Goal: Task Accomplishment & Management: Manage account settings

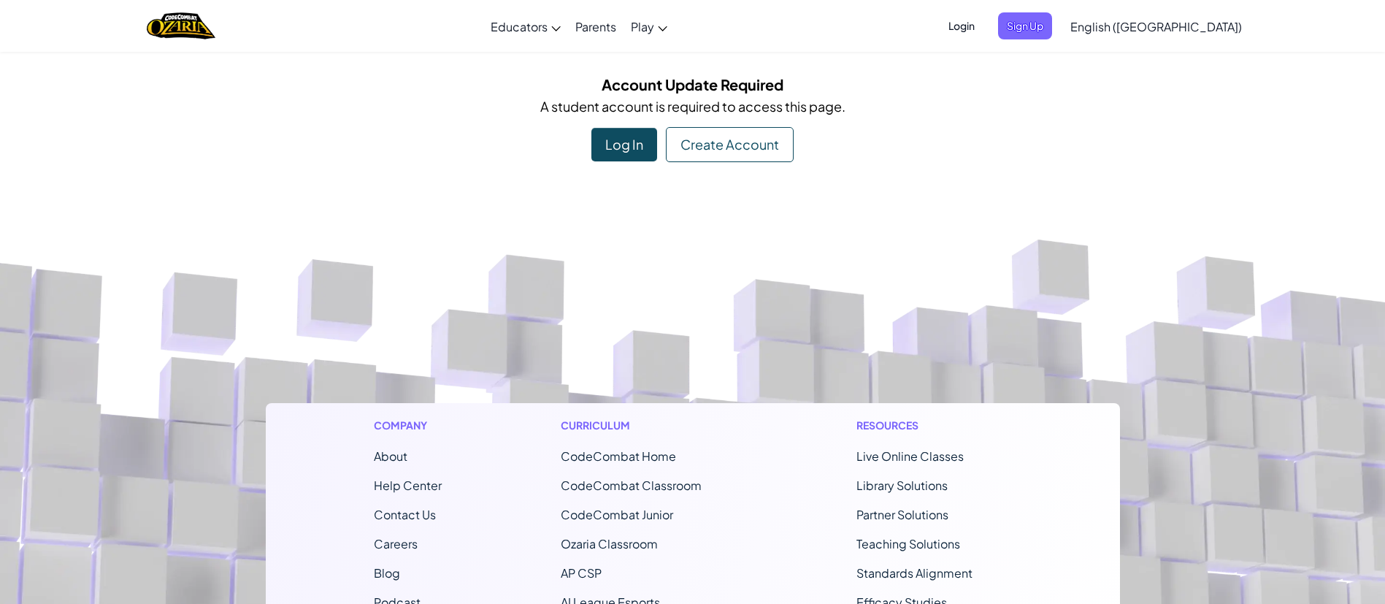
click at [983, 29] on span "Login" at bounding box center [961, 25] width 44 height 27
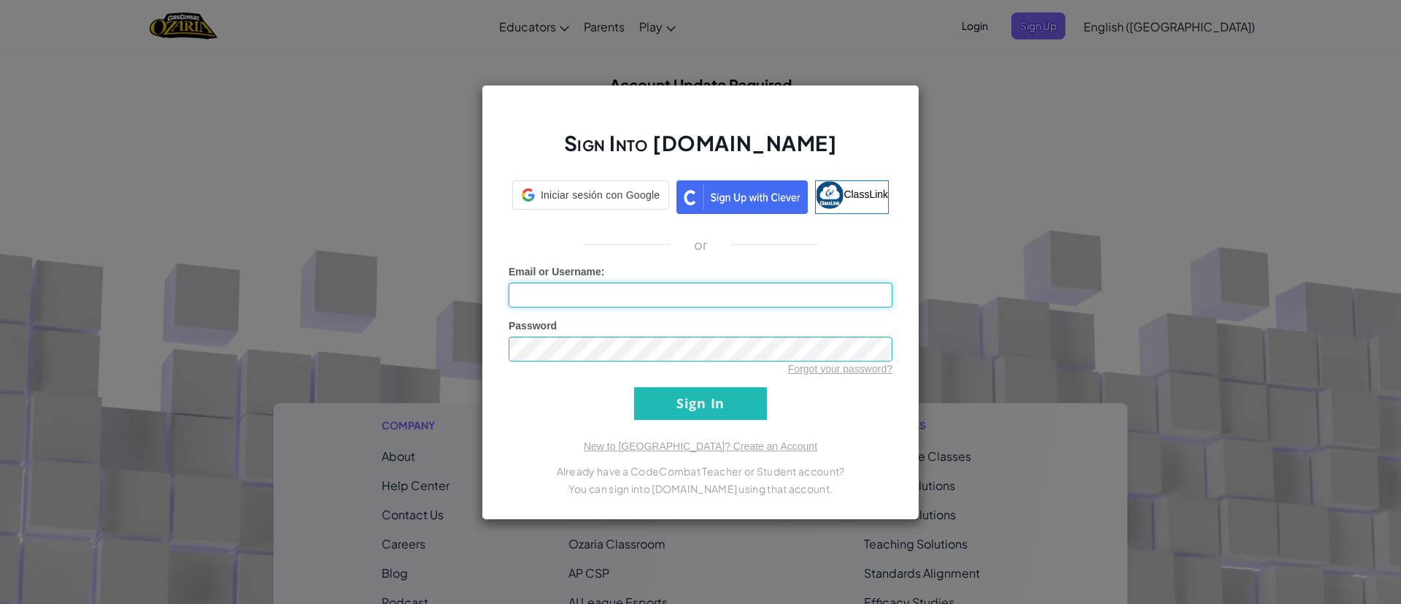
type input "[PERSON_NAME]"
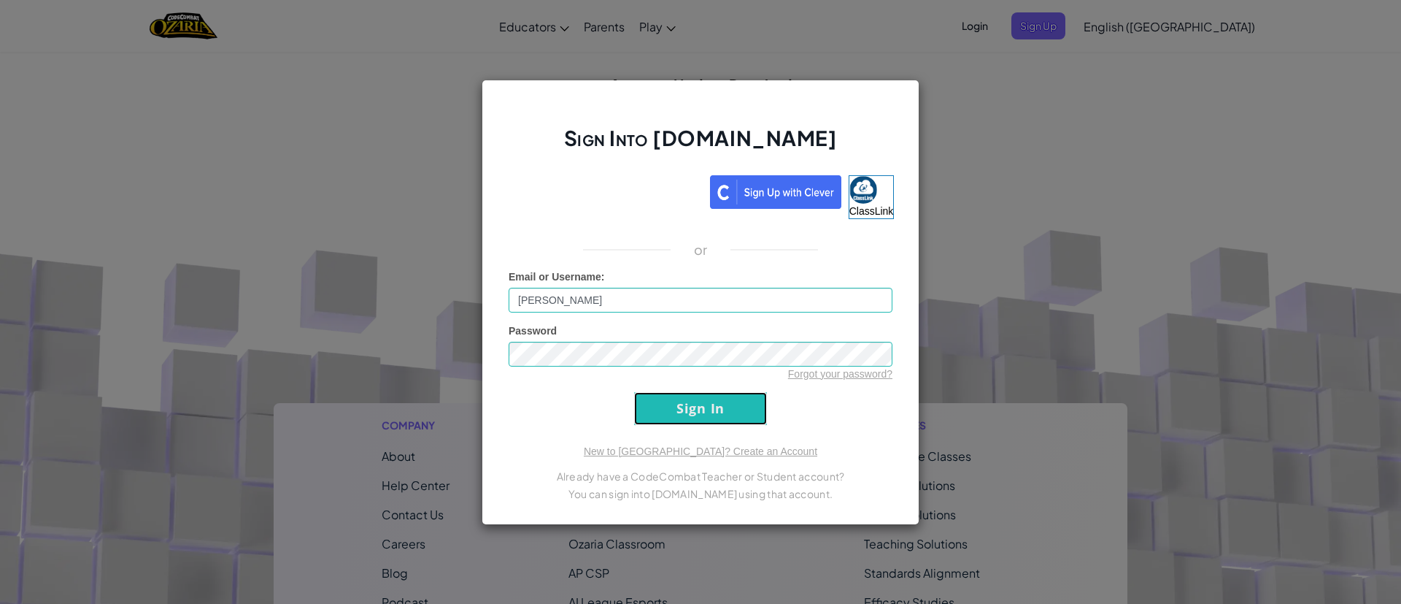
click at [717, 407] on input "Sign In" at bounding box center [700, 408] width 133 height 33
